Goal: Transaction & Acquisition: Purchase product/service

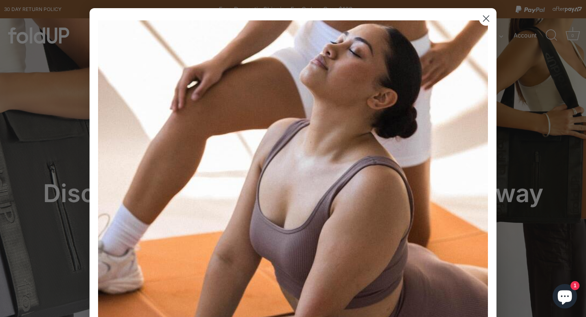
click at [486, 19] on icon "Close dialog" at bounding box center [487, 19] width 6 height 6
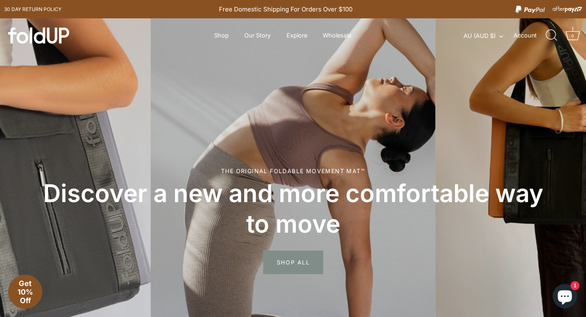
click at [285, 264] on span "SHOP ALL" at bounding box center [293, 262] width 60 height 24
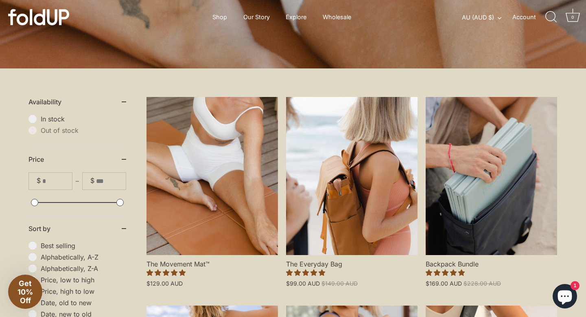
scroll to position [138, 0]
click at [41, 119] on span "In stock" at bounding box center [83, 119] width 85 height 8
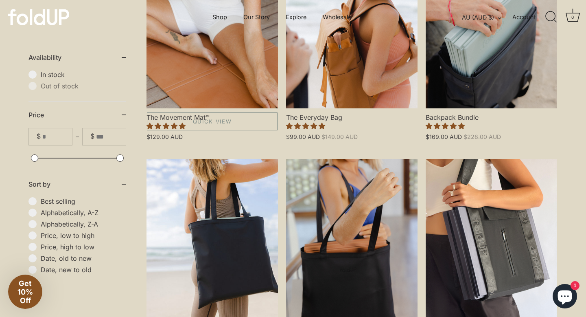
scroll to position [273, 0]
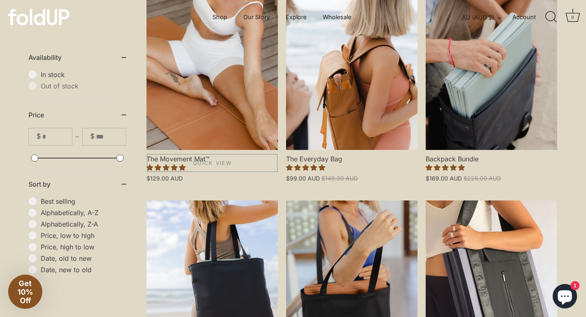
click at [224, 112] on link "The Movement Mat™" at bounding box center [212, 71] width 131 height 158
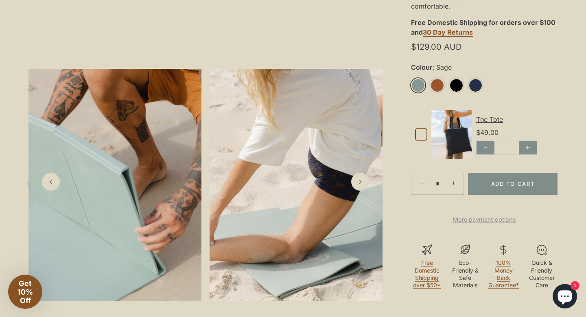
scroll to position [331, 0]
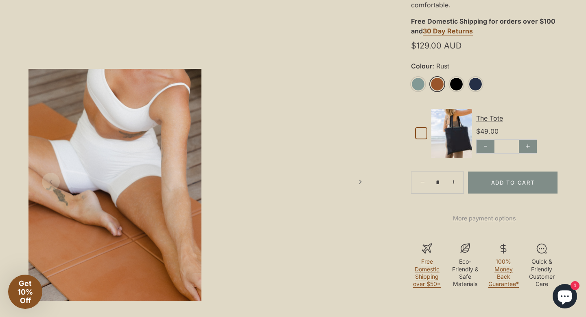
click at [439, 84] on link "Rust" at bounding box center [437, 84] width 14 height 14
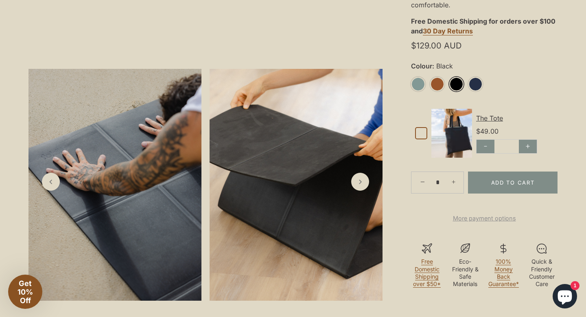
click at [455, 84] on link "Black" at bounding box center [456, 84] width 14 height 14
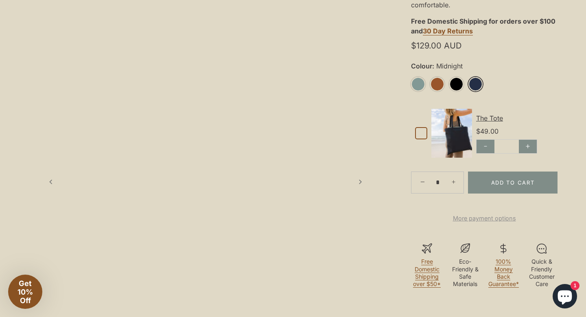
click at [478, 82] on link "Midnight" at bounding box center [476, 84] width 14 height 14
